Goal: Transaction & Acquisition: Download file/media

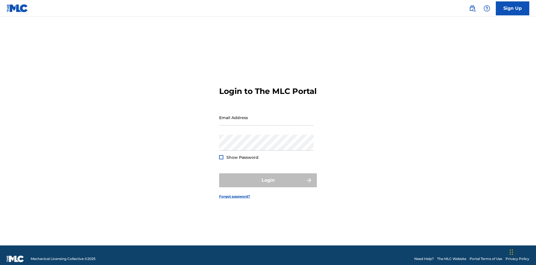
scroll to position [7, 0]
click at [266, 115] on input "Email Address" at bounding box center [266, 117] width 94 height 16
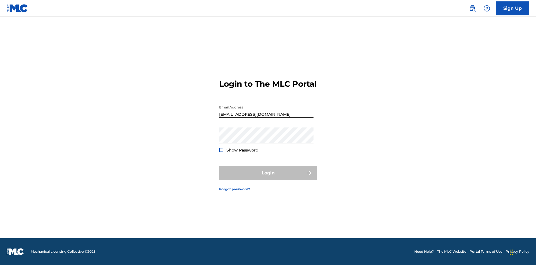
type input "[EMAIL_ADDRESS][DOMAIN_NAME]"
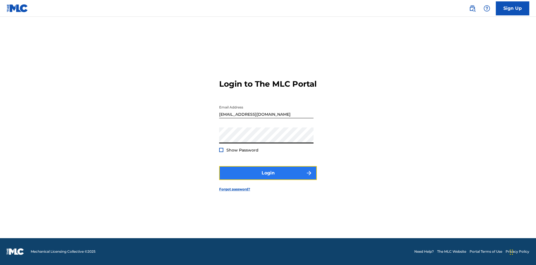
click at [268, 178] on button "Login" at bounding box center [268, 173] width 98 height 14
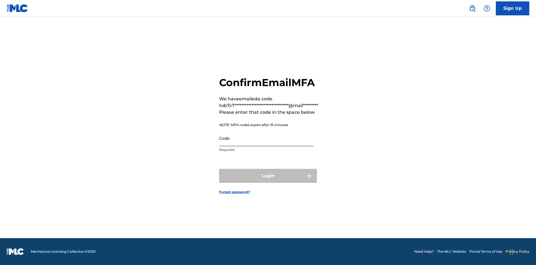
click at [266, 138] on input "Code" at bounding box center [266, 138] width 94 height 16
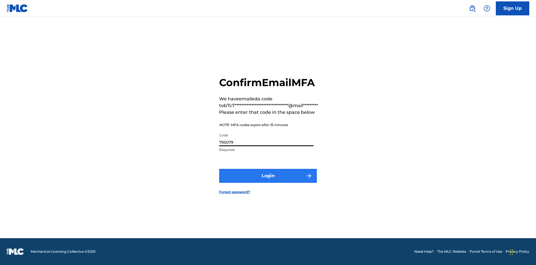
type input "795079"
click at [268, 175] on button "Login" at bounding box center [268, 176] width 98 height 14
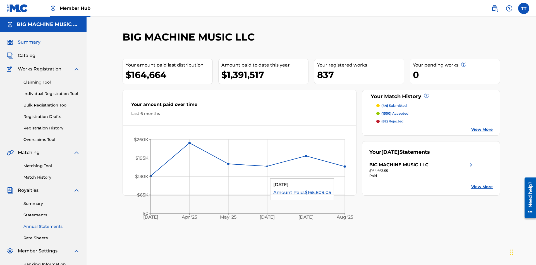
click at [52, 223] on link "Annual Statements" at bounding box center [51, 226] width 56 height 6
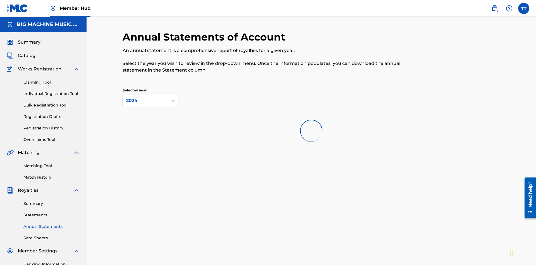
click at [145, 97] on div "2024" at bounding box center [145, 100] width 39 height 7
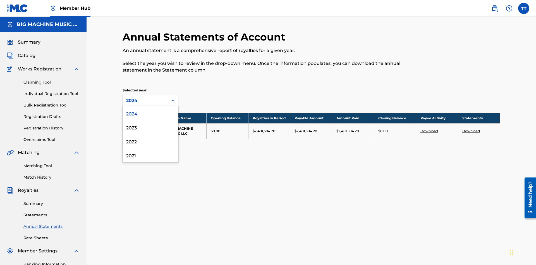
scroll to position [64, 0]
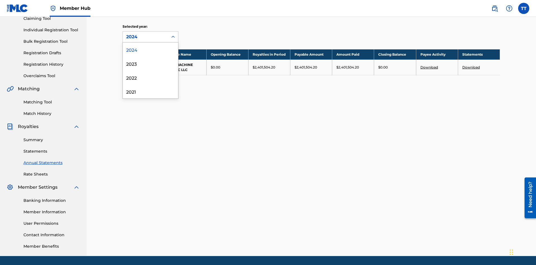
click at [151, 77] on div "2022" at bounding box center [150, 77] width 55 height 14
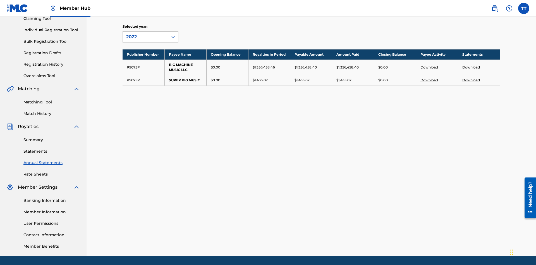
scroll to position [82, 0]
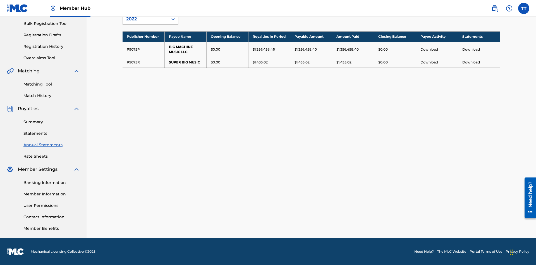
click at [471, 62] on link "Download" at bounding box center [471, 62] width 18 height 4
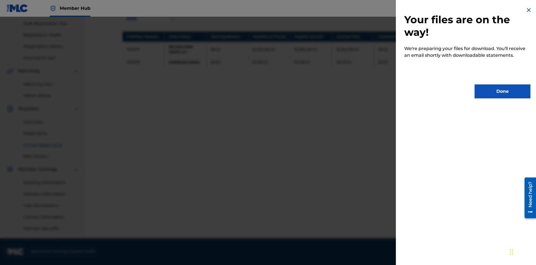
scroll to position [0, 0]
